Goal: Task Accomplishment & Management: Use online tool/utility

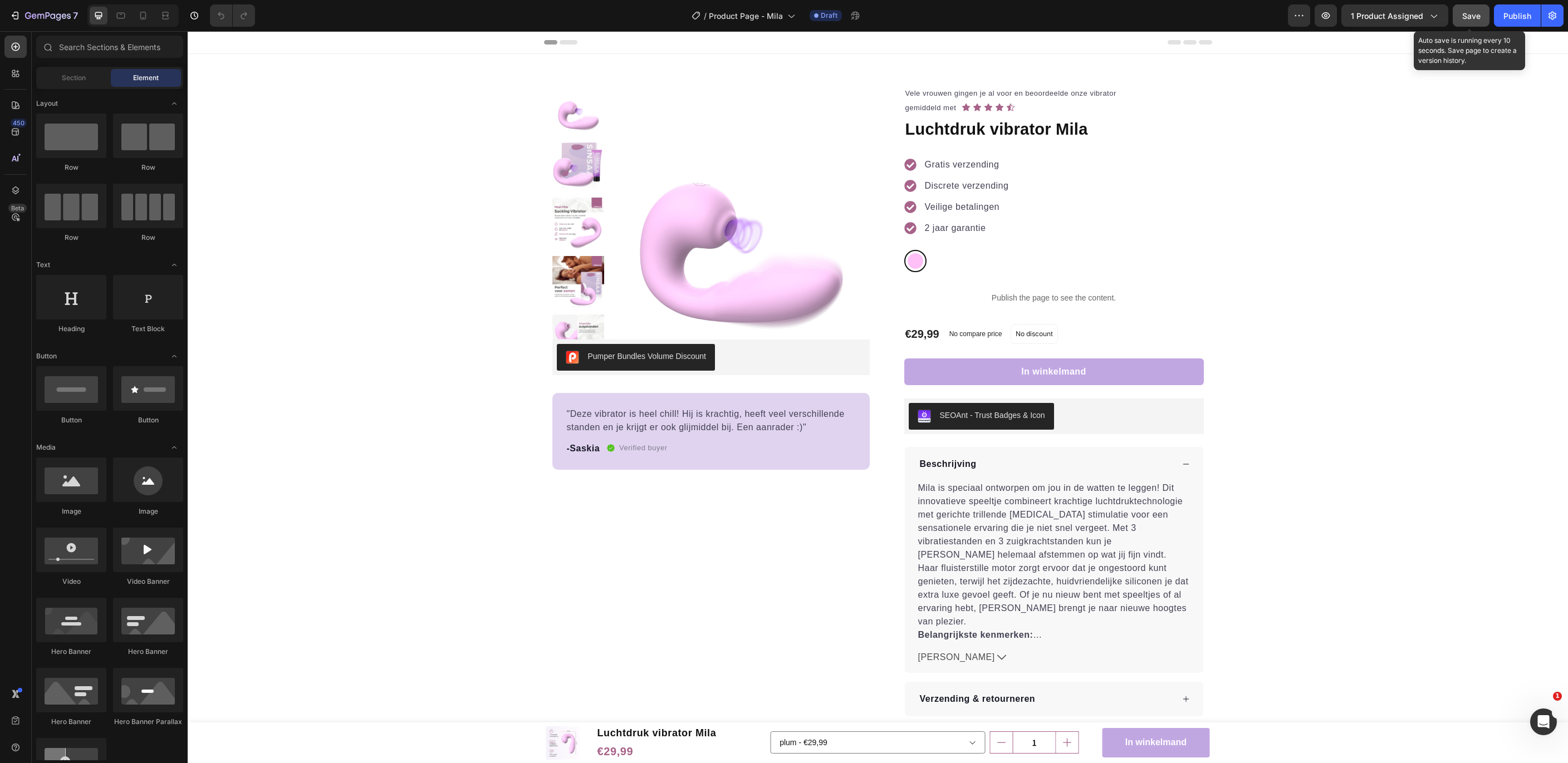
click at [1469, 14] on span "Save" at bounding box center [1471, 16] width 19 height 9
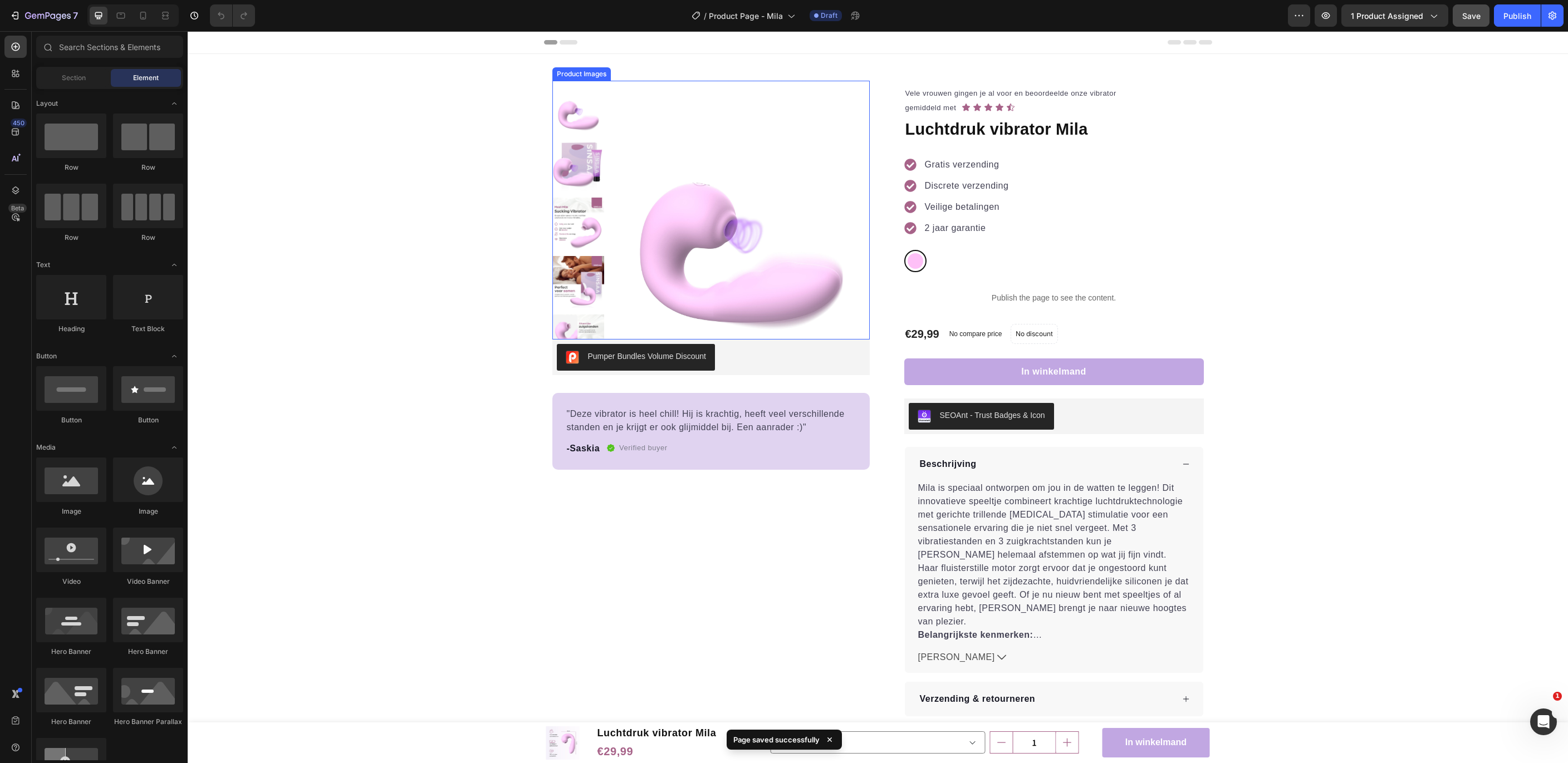
click at [737, 216] on img at bounding box center [740, 210] width 259 height 259
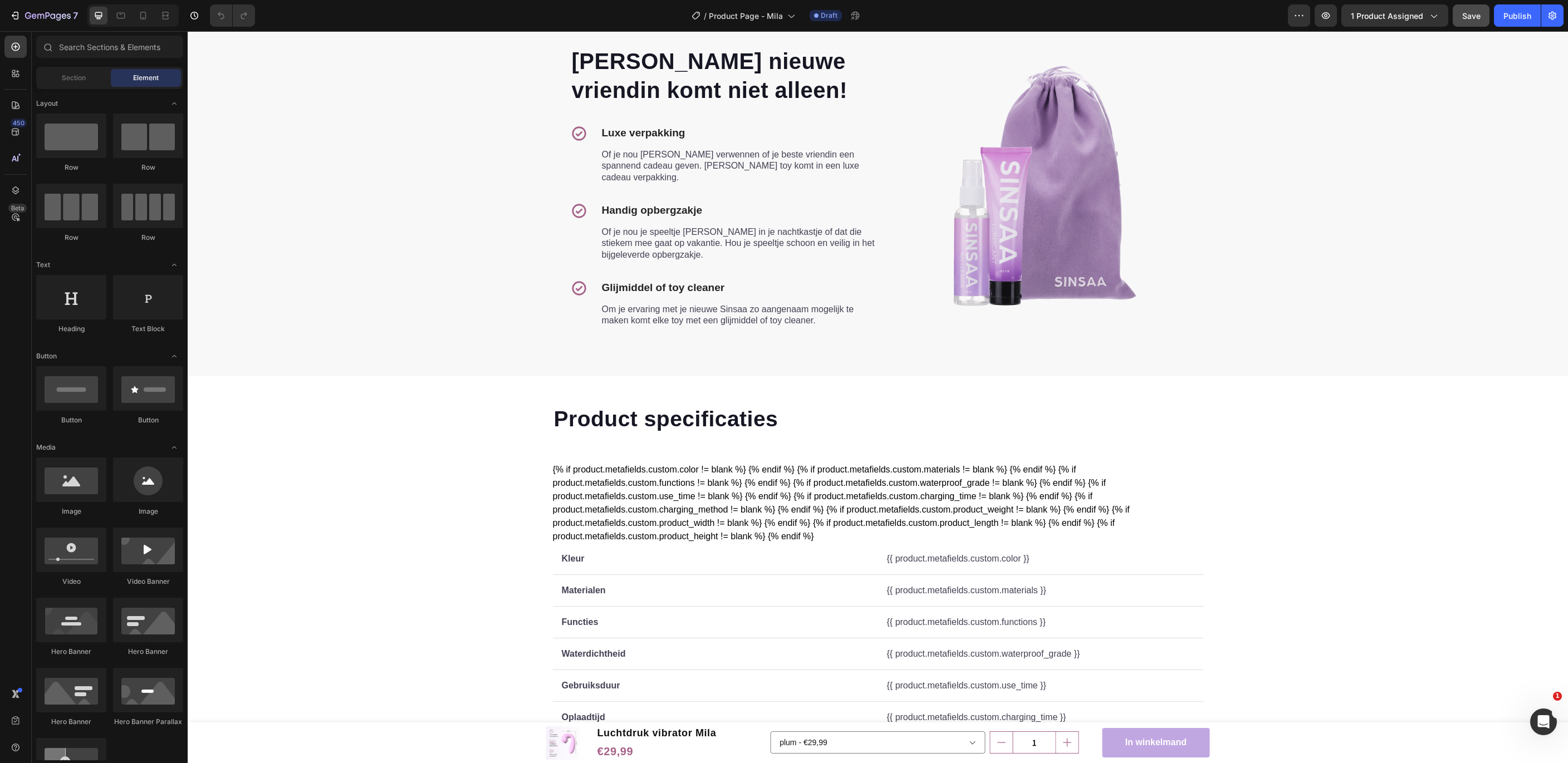
scroll to position [1756, 0]
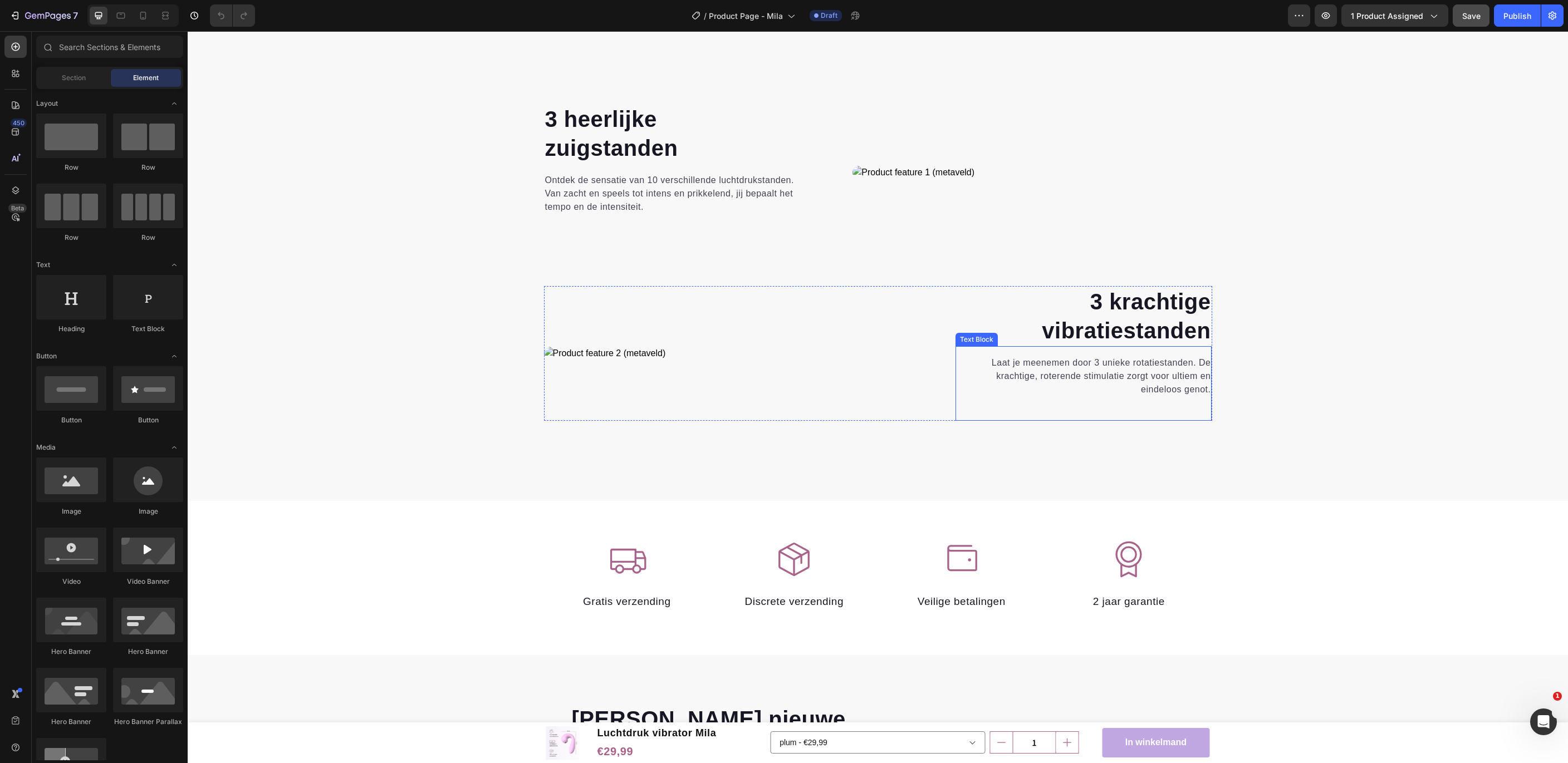
click at [1106, 361] on p "Laat je meenemen door 3 unieke rotatiestanden. De krachtige, roterende stimulat…" at bounding box center [1084, 375] width 255 height 40
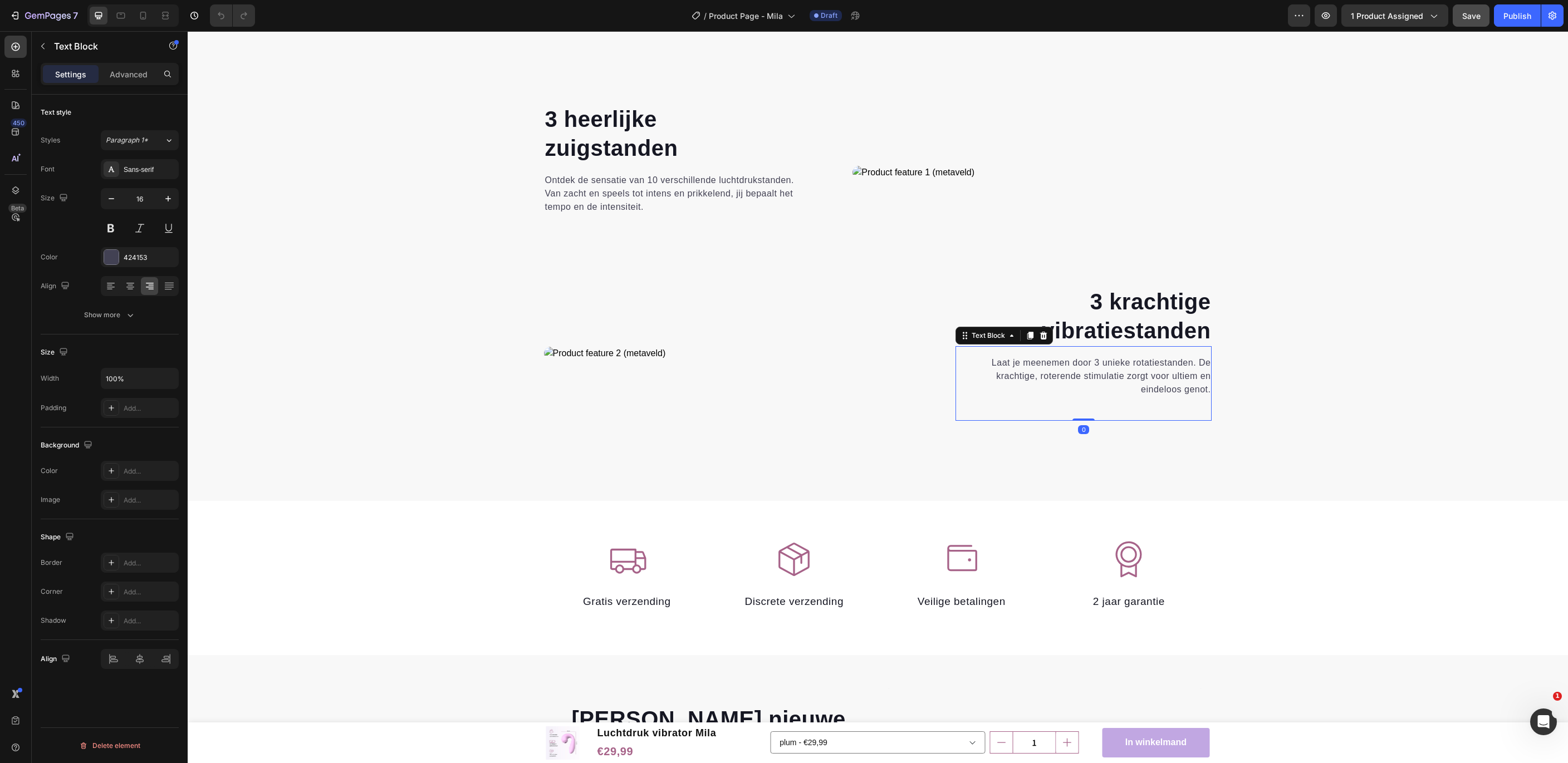
click at [1106, 361] on p "Laat je meenemen door 3 unieke rotatiestanden. De krachtige, roterende stimulat…" at bounding box center [1084, 375] width 255 height 40
click at [1110, 361] on p "Laat je meenemen door 3 unieke rotatiestanden. De krachtige, roterende stimulat…" at bounding box center [1084, 375] width 255 height 40
click at [1154, 361] on p "Laat je meenemen door 3 heerlijke rotatiestanden. De krachtige, roterende stimu…" at bounding box center [1084, 375] width 255 height 40
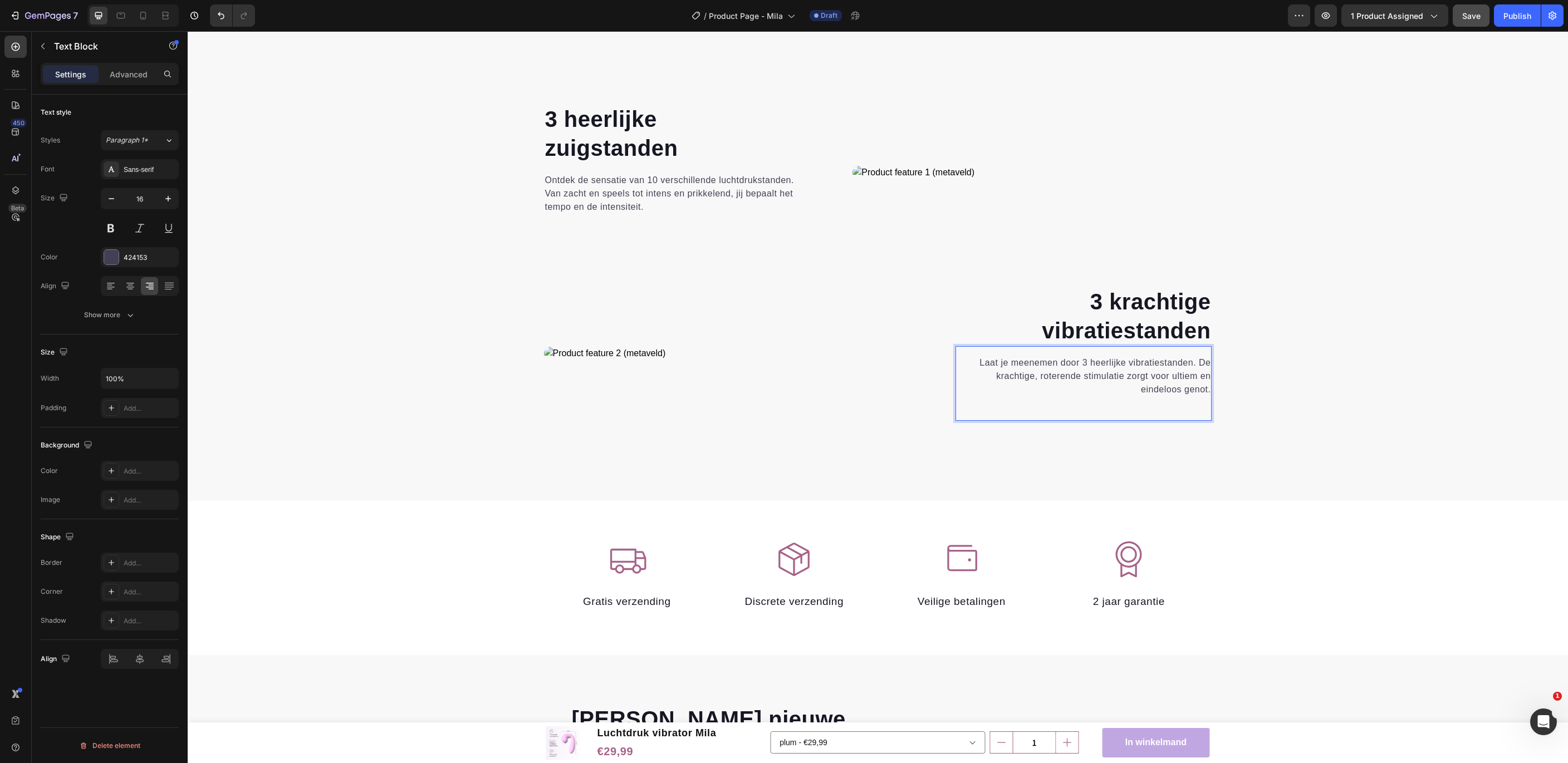
click at [1150, 372] on p "Laat je meenemen door 3 heerlijke vibratiestanden. De krachtige, roterende stim…" at bounding box center [1084, 375] width 255 height 40
click at [1061, 377] on p "Laat je meenemen door 3 heerlijke vibratiestanden. De krachtige, roterende stim…" at bounding box center [1084, 375] width 255 height 40
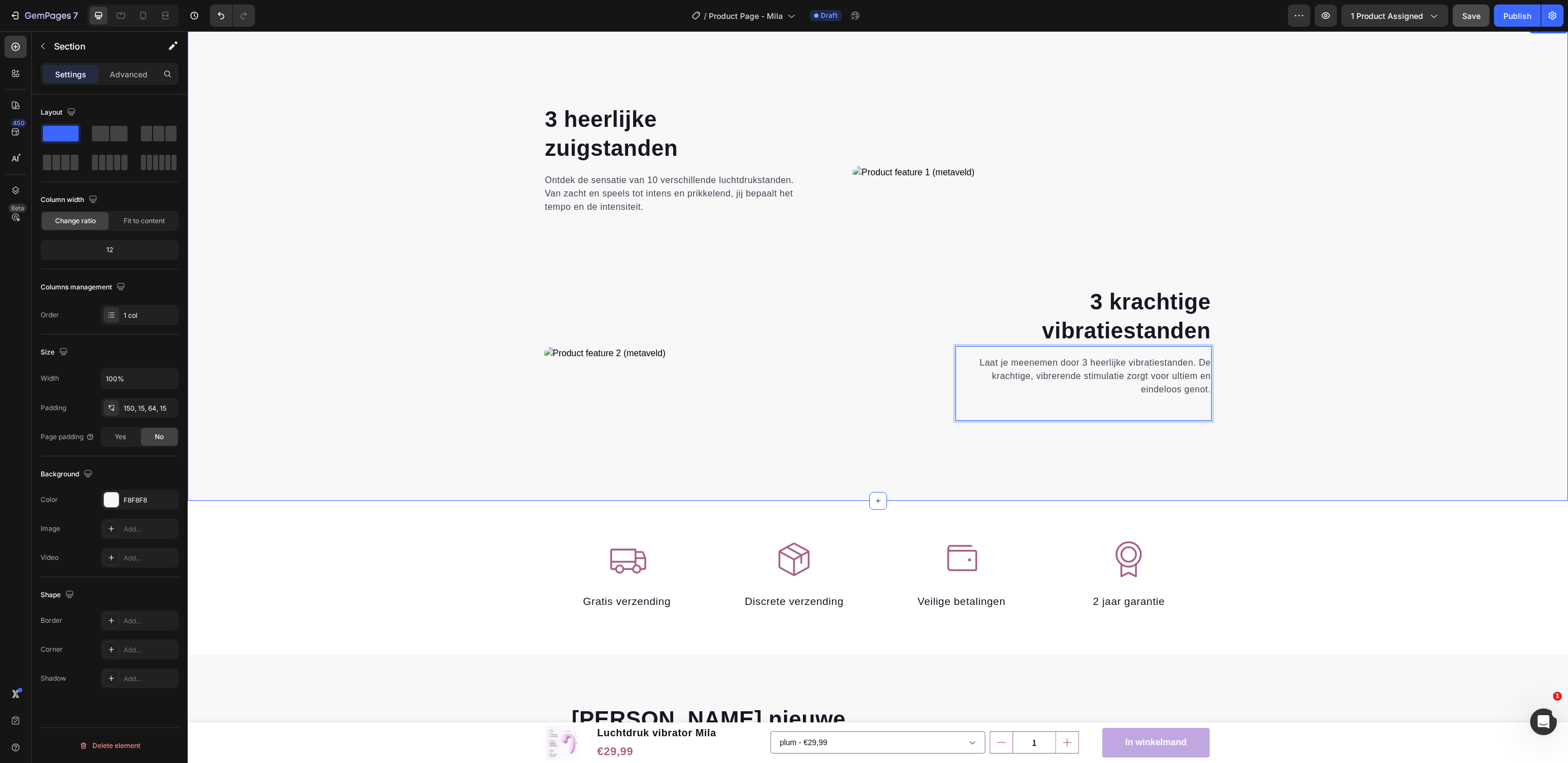
click at [1320, 414] on div "3 heerlijke zuigstanden Heading Ontdek de sensatie van 10 verschillende luchtdr…" at bounding box center [877, 283] width 1364 height 362
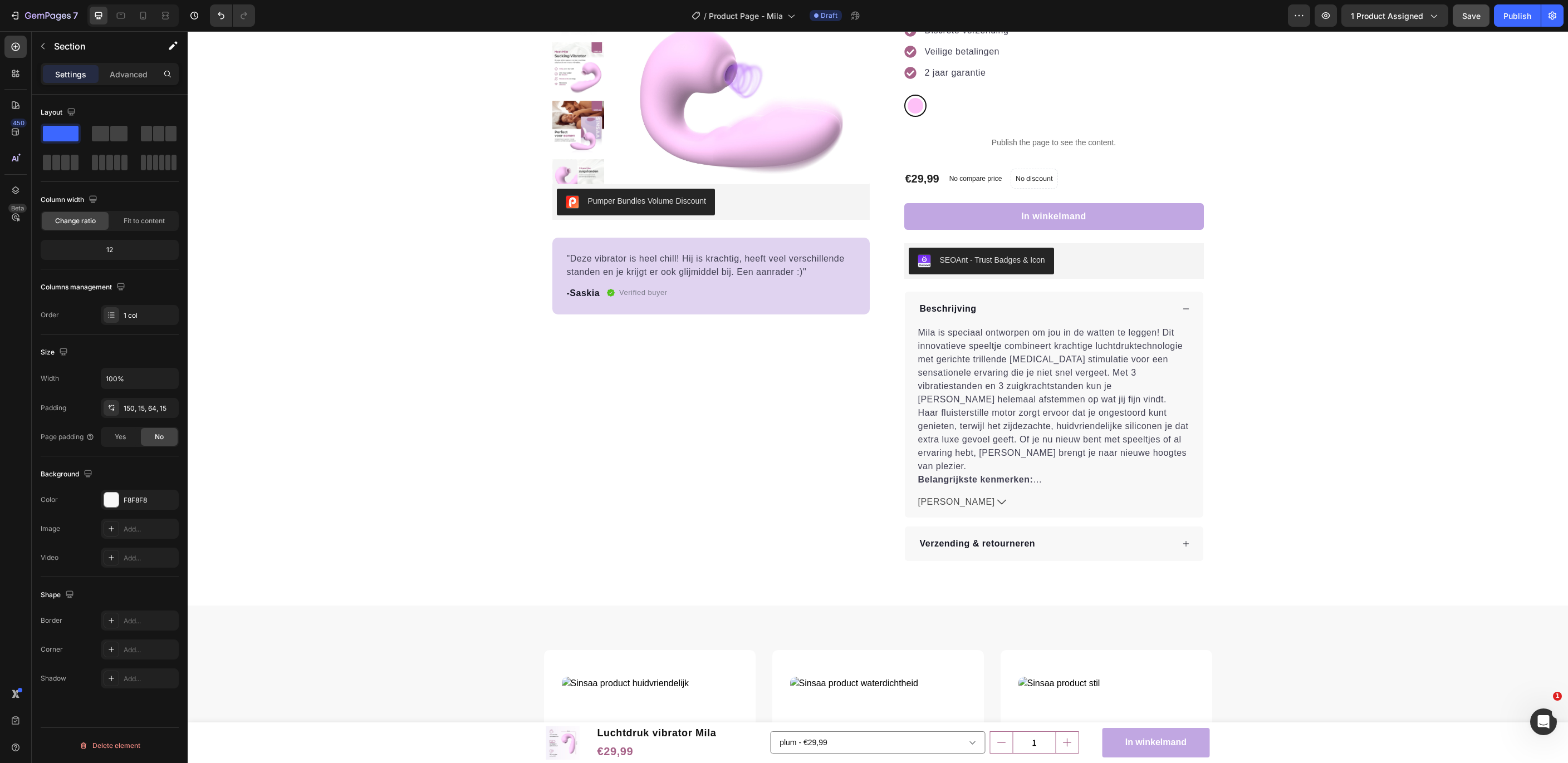
scroll to position [0, 0]
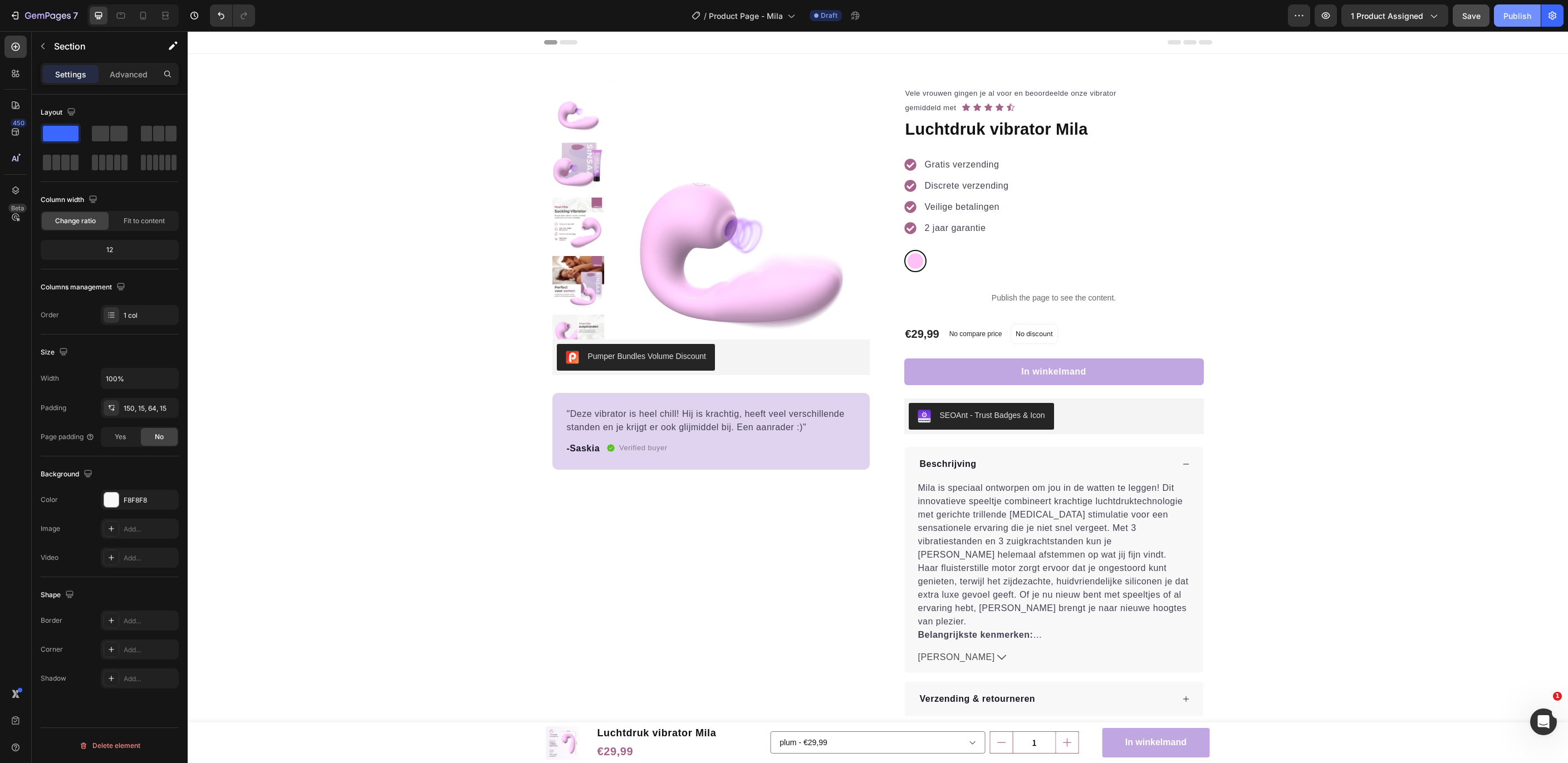
click at [1519, 16] on div "Publish" at bounding box center [1518, 16] width 28 height 12
